Goal: Find specific page/section: Find specific page/section

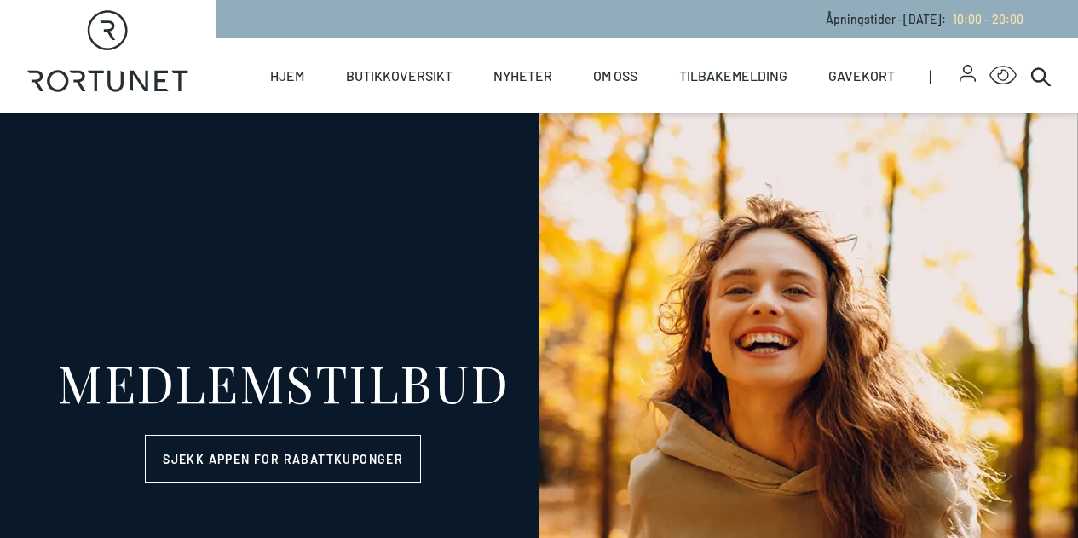
select select "NO"
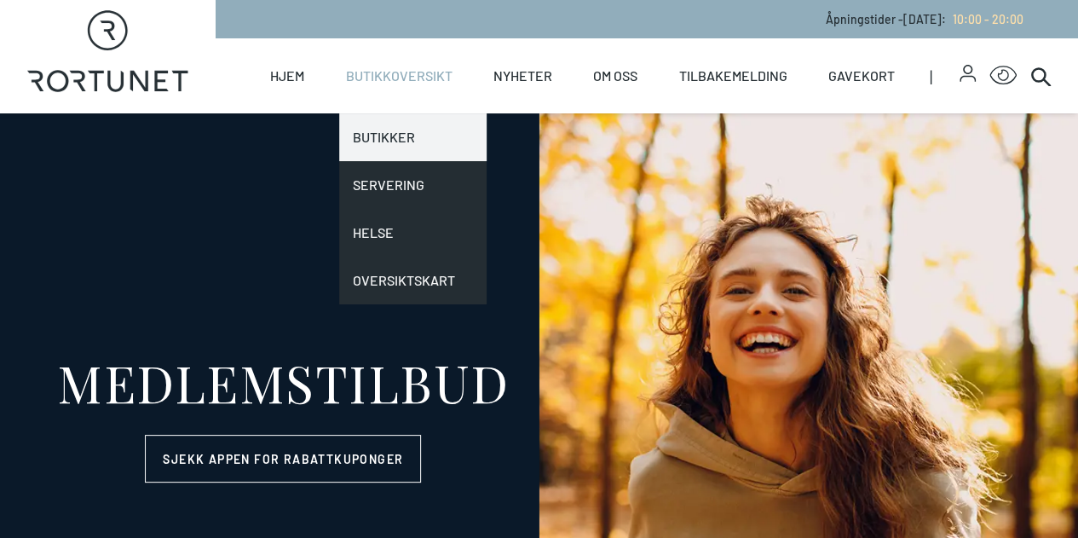
click at [402, 123] on link "Butikker" at bounding box center [412, 137] width 147 height 48
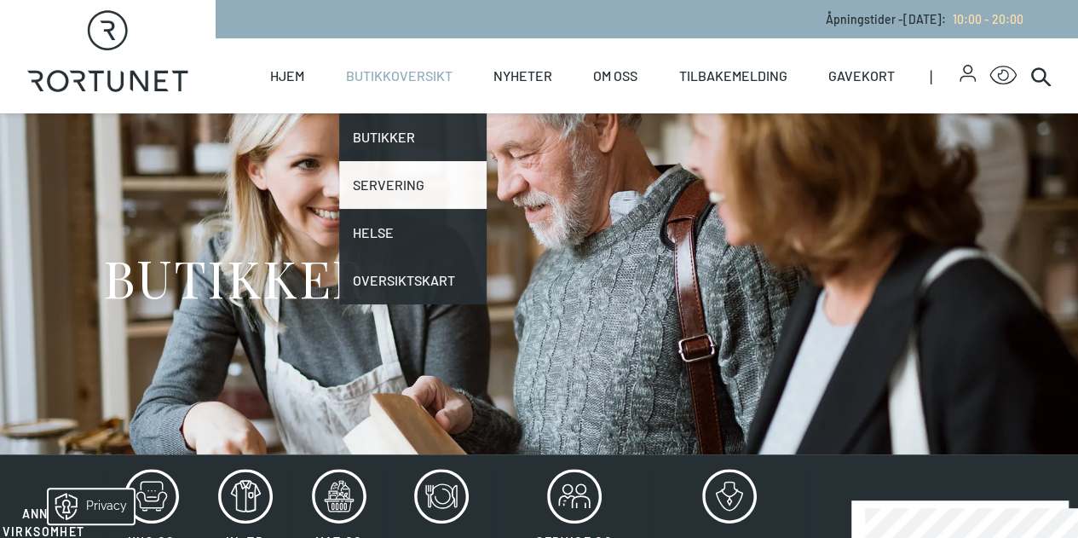
click at [401, 169] on link "Servering" at bounding box center [412, 185] width 147 height 48
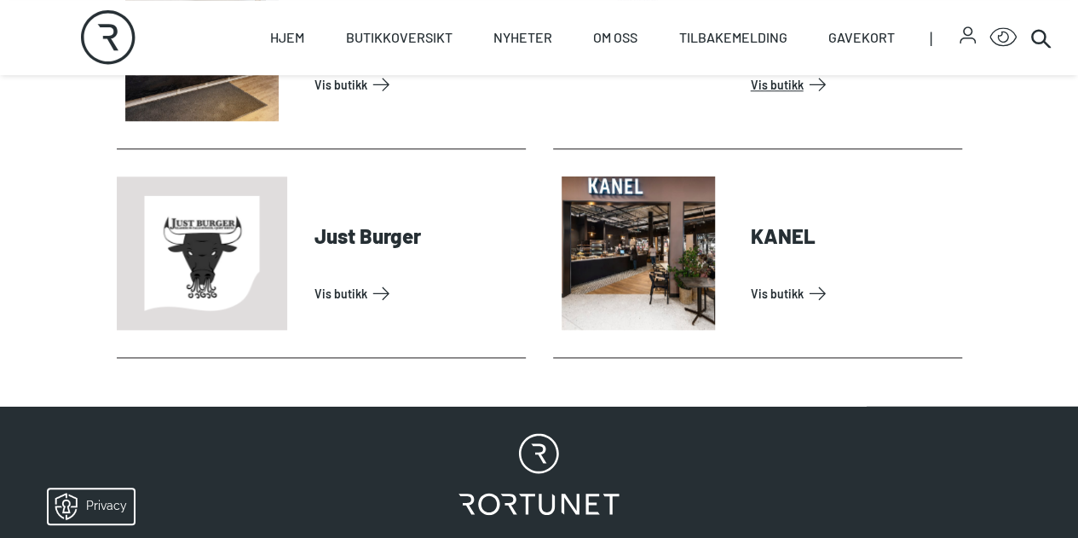
scroll to position [852, 0]
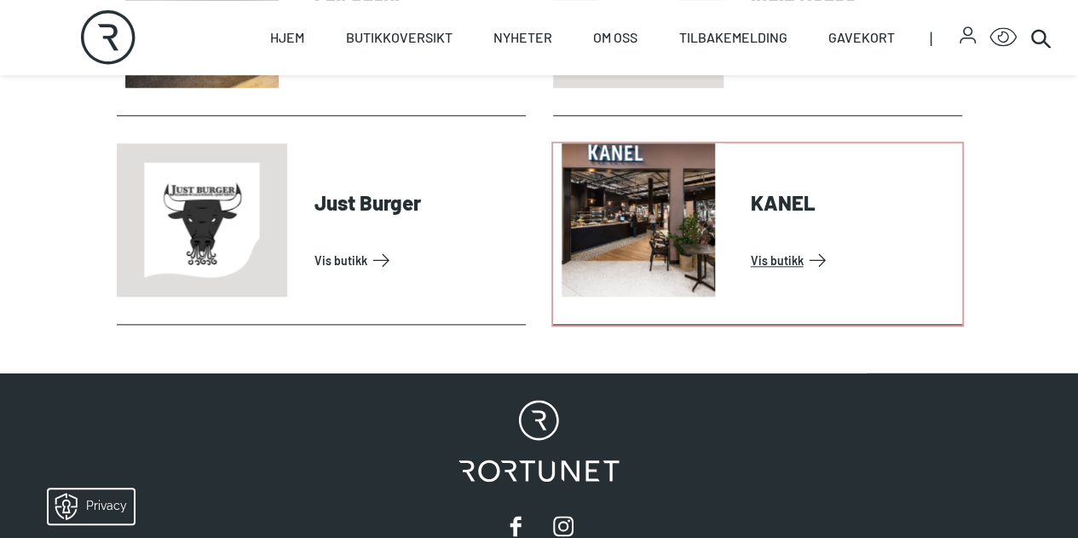
click at [779, 274] on link "Vis butikk" at bounding box center [853, 259] width 205 height 27
